Goal: Check status: Check status

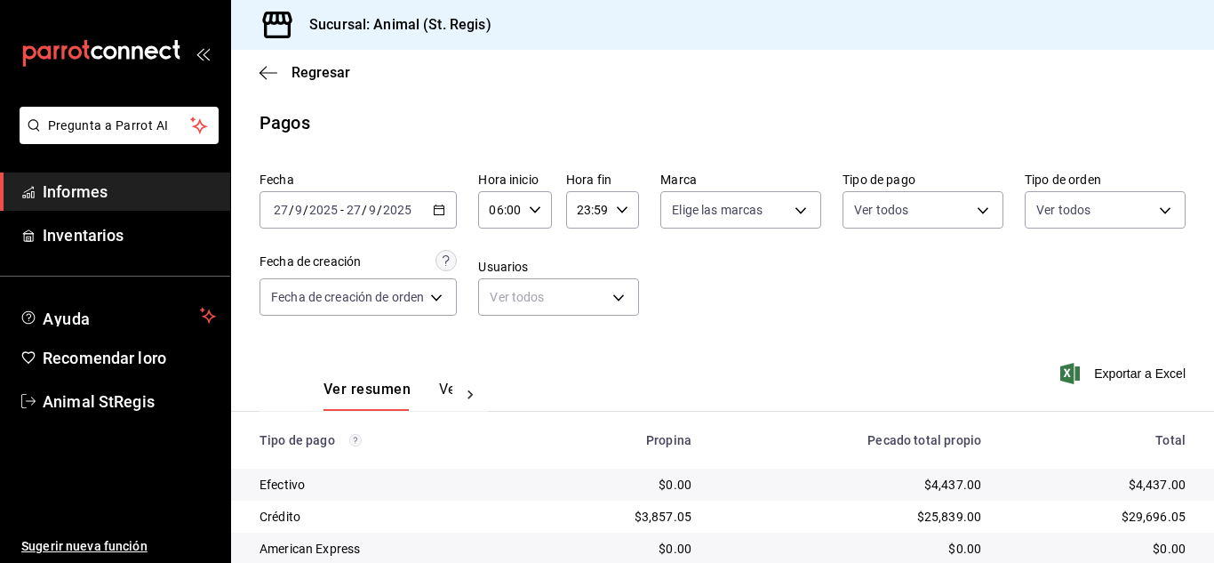
scroll to position [223, 0]
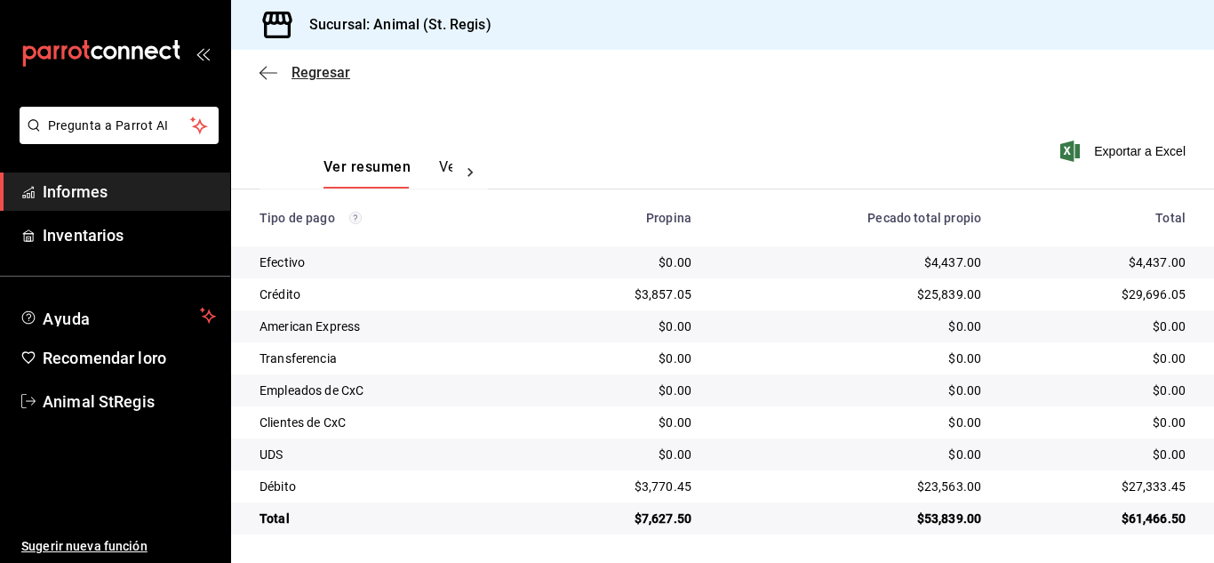
click at [311, 76] on font "Regresar" at bounding box center [320, 72] width 59 height 17
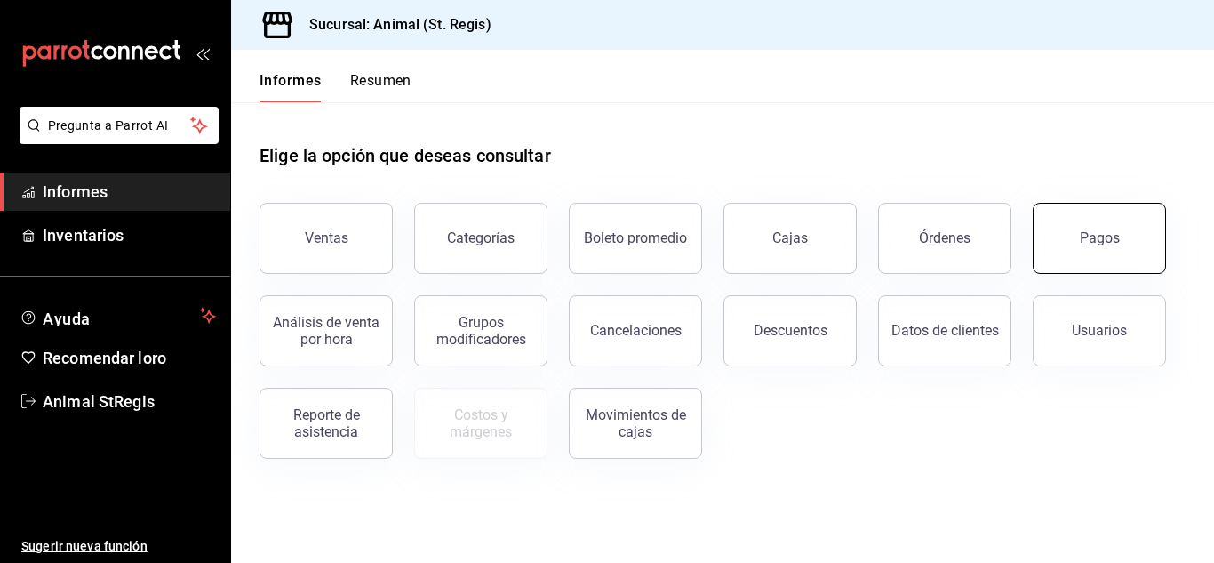
click at [1100, 256] on button "Pagos" at bounding box center [1099, 238] width 133 height 71
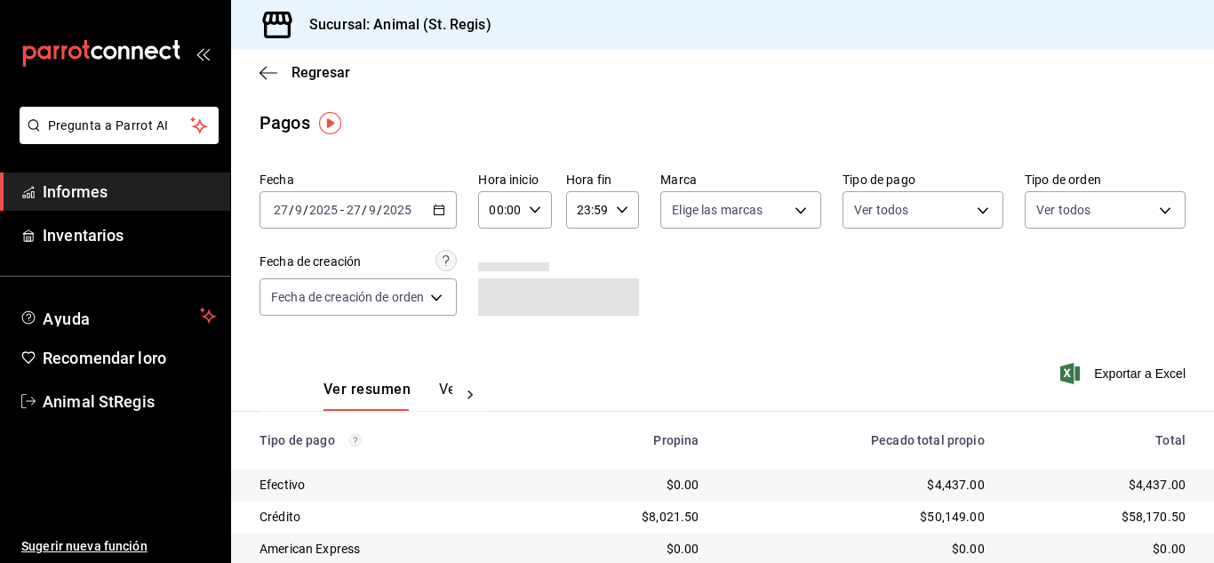
click at [539, 206] on icon "button" at bounding box center [535, 210] width 12 height 12
click at [499, 339] on font "02" at bounding box center [498, 340] width 14 height 14
type input "02:00"
click at [1123, 304] on div at bounding box center [607, 281] width 1214 height 563
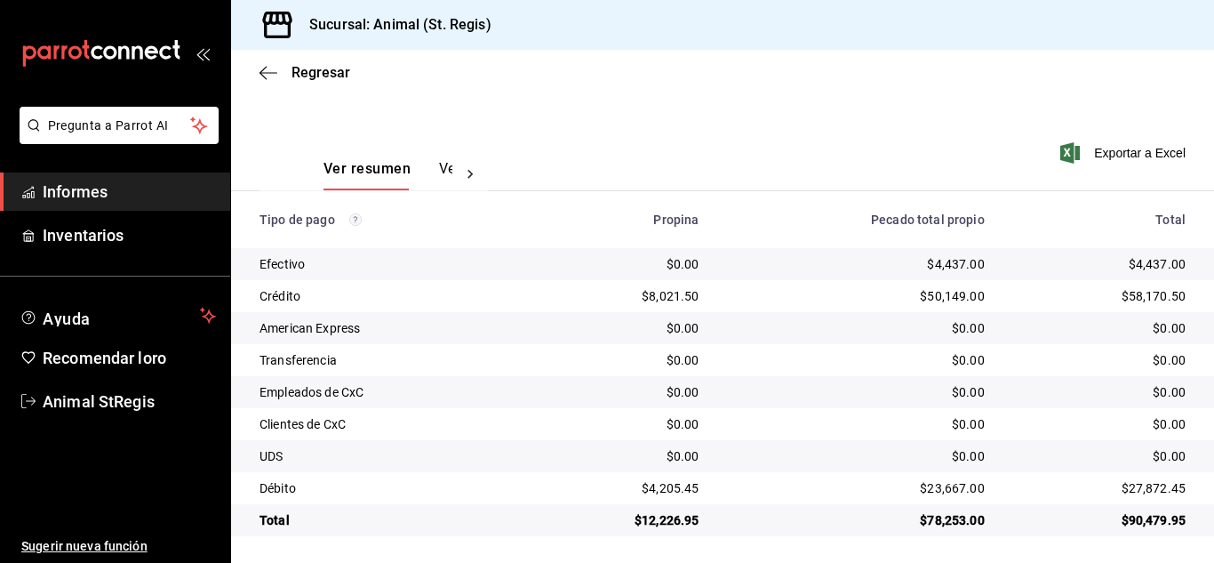
scroll to position [223, 0]
click at [320, 70] on font "Regresar" at bounding box center [320, 72] width 59 height 17
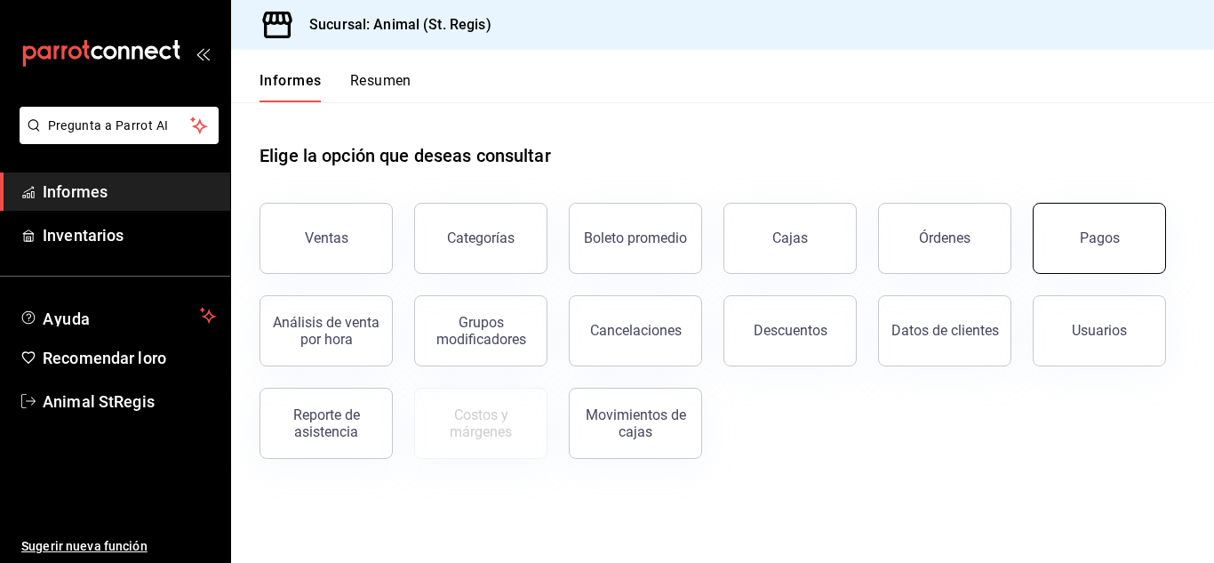
click at [1061, 221] on button "Pagos" at bounding box center [1099, 238] width 133 height 71
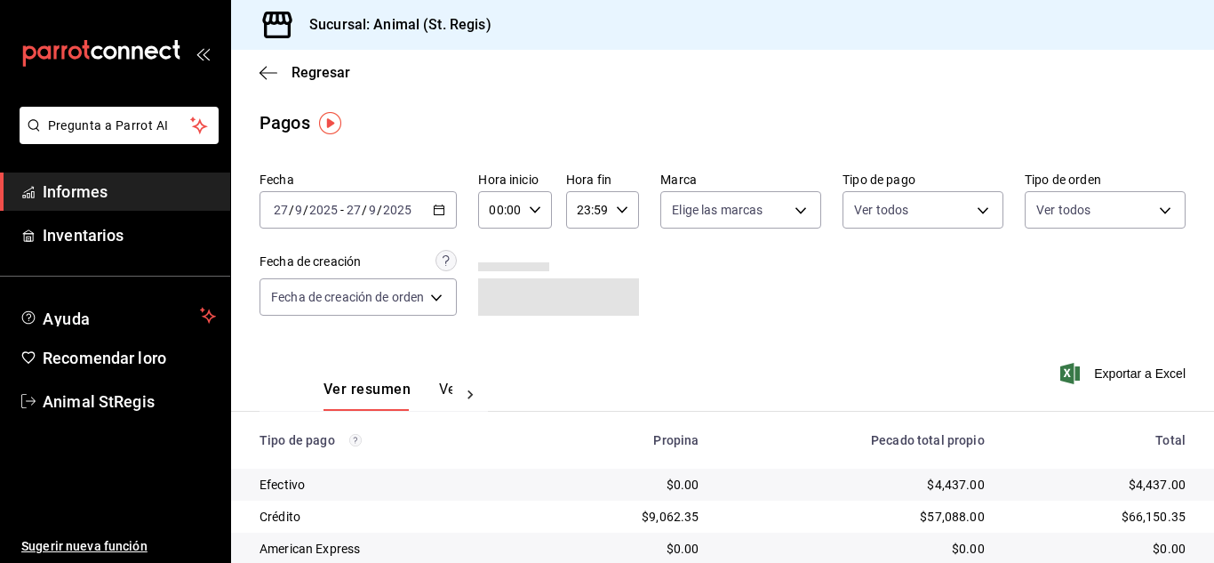
click at [534, 211] on \(Stroke\) "button" at bounding box center [535, 209] width 11 height 6
click at [499, 345] on font "02" at bounding box center [498, 340] width 14 height 14
type input "02:00"
click at [1088, 319] on div at bounding box center [607, 281] width 1214 height 563
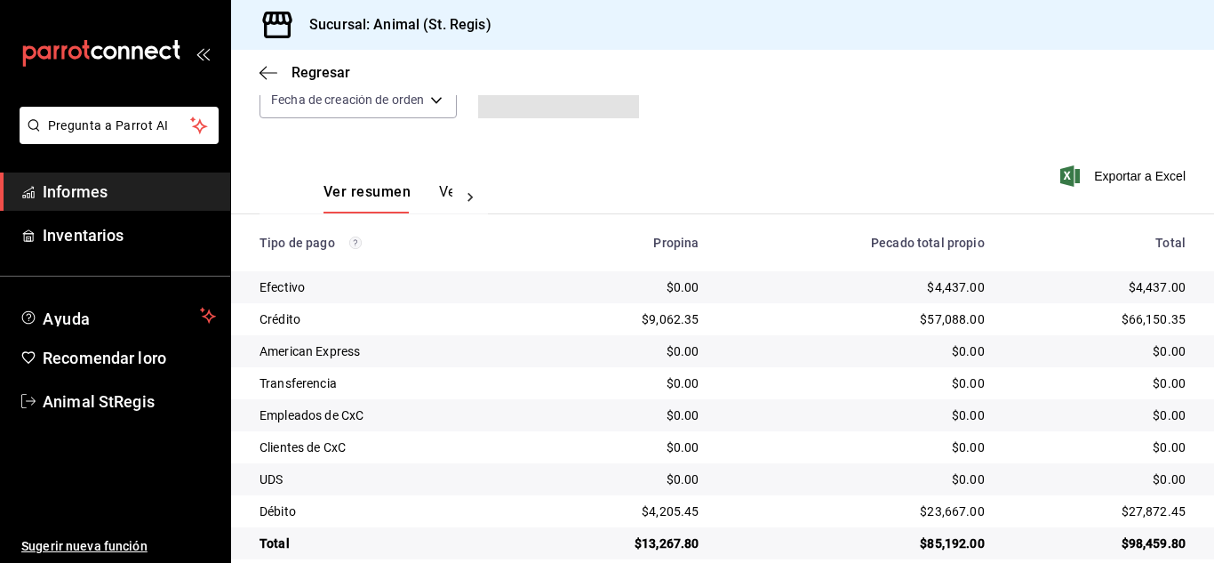
scroll to position [223, 0]
